Goal: Transaction & Acquisition: Purchase product/service

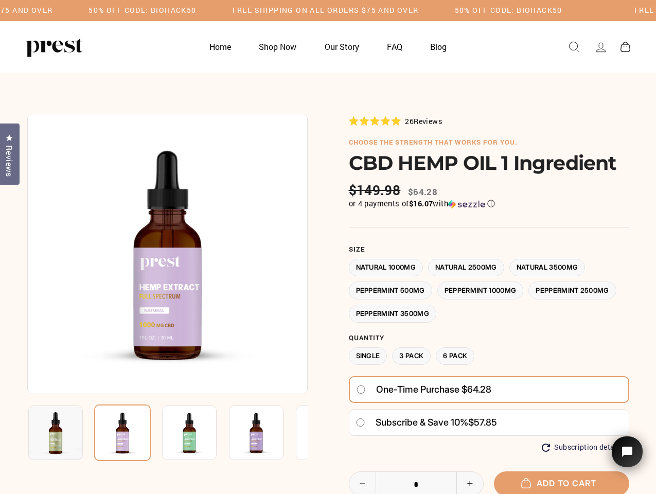
click at [328, 247] on div at bounding box center [328, 375] width 602 height 522
click at [196, 10] on h5 "50% OFF CODE: BIOHACK50" at bounding box center [142, 10] width 108 height 9
click at [167, 254] on img at bounding box center [167, 254] width 280 height 280
click at [167, 433] on img at bounding box center [189, 432] width 55 height 55
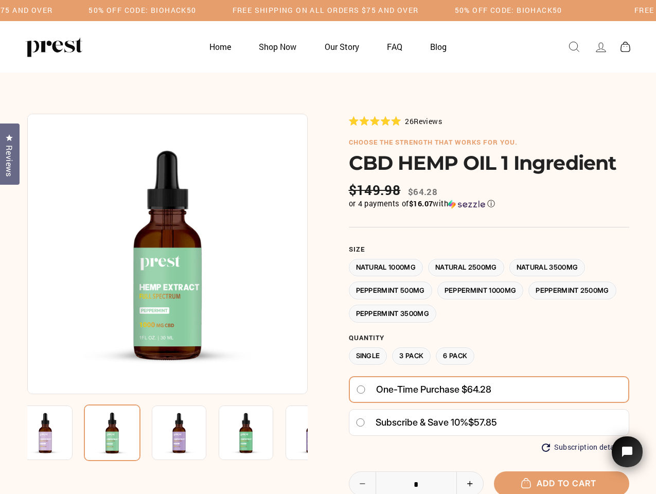
click at [56, 433] on img at bounding box center [45, 432] width 55 height 55
click at [122, 433] on img at bounding box center [112, 432] width 57 height 57
click at [189, 433] on img at bounding box center [179, 432] width 55 height 55
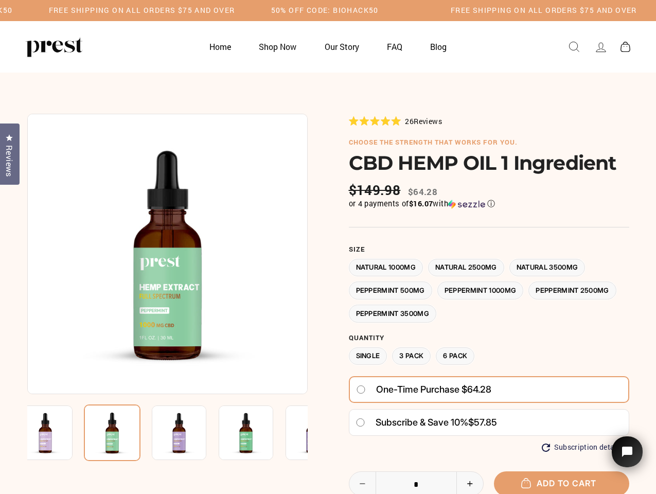
click at [189, 433] on img at bounding box center [179, 432] width 55 height 55
